Goal: Obtain resource: Download file/media

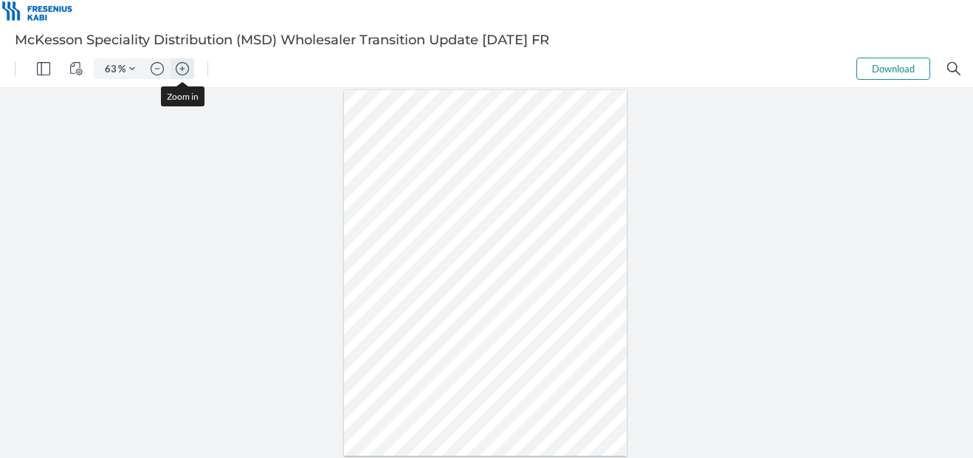
click at [185, 70] on img "Zoom in" at bounding box center [182, 68] width 13 height 13
click at [186, 70] on img "Zoom in" at bounding box center [182, 68] width 13 height 13
click at [186, 69] on img "Zoom in" at bounding box center [182, 68] width 13 height 13
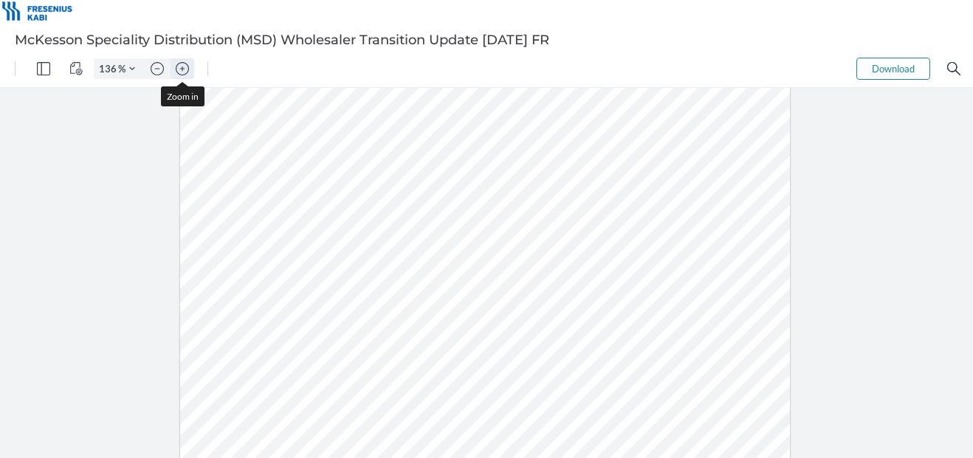
click at [186, 69] on img "Zoom in" at bounding box center [182, 68] width 13 height 13
type input "161"
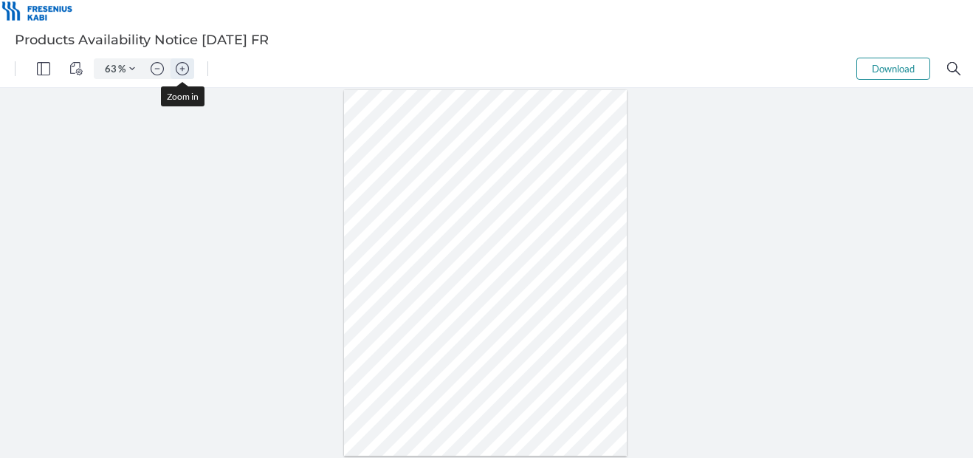
click at [185, 69] on img "Zoom in" at bounding box center [182, 68] width 13 height 13
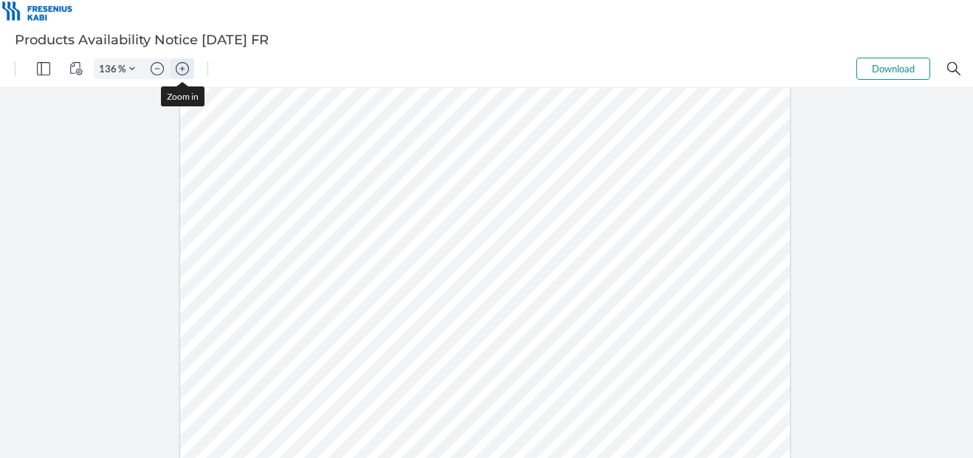
click at [185, 69] on img "Zoom in" at bounding box center [182, 68] width 13 height 13
type input "161"
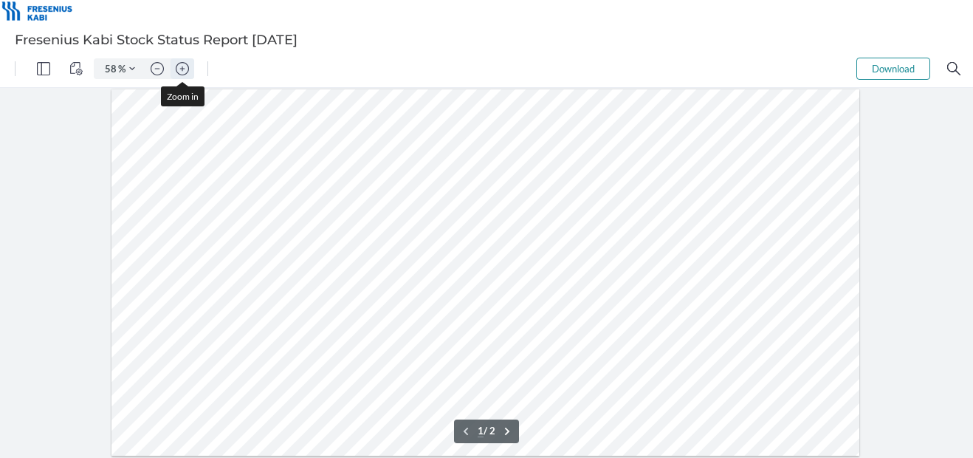
click at [186, 67] on img "Zoom in" at bounding box center [182, 68] width 13 height 13
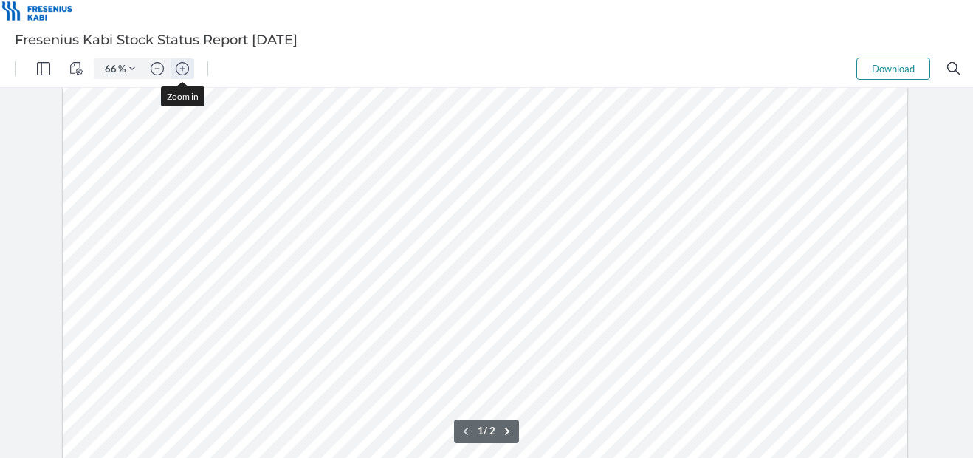
click at [185, 66] on img "Zoom in" at bounding box center [182, 68] width 13 height 13
click at [188, 66] on img "Zoom in" at bounding box center [182, 68] width 13 height 13
type input "81"
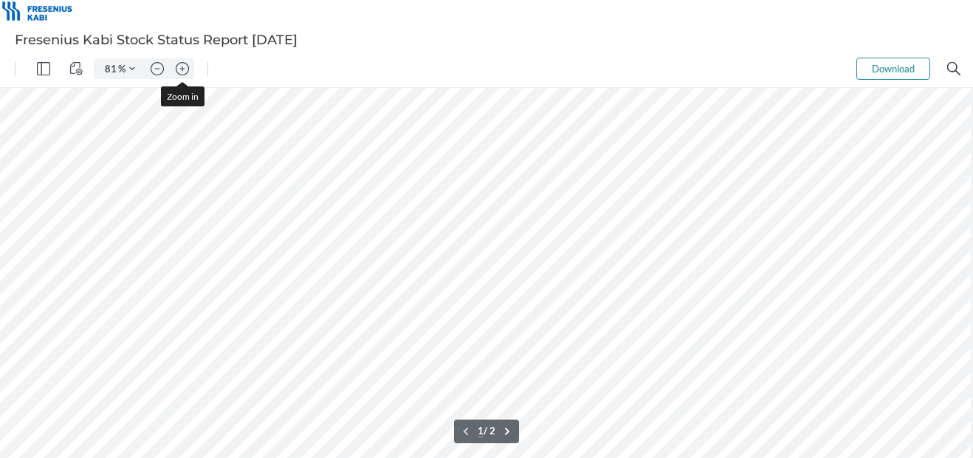
click at [196, 66] on div "81 % Download .cls-1{fill:#abb0c4;} icon - tools - more" at bounding box center [486, 68] width 973 height 37
